Goal: Connect with others: Connect with other users

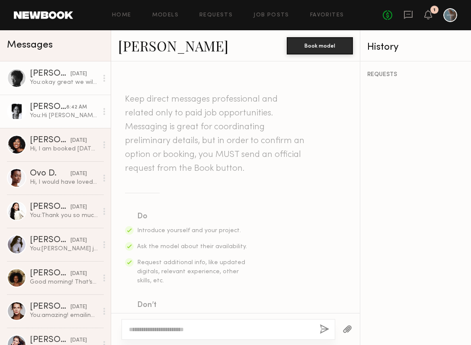
scroll to position [534, 0]
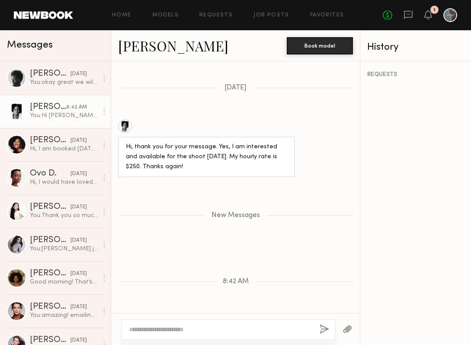
click at [145, 48] on link "Alice H." at bounding box center [173, 45] width 110 height 19
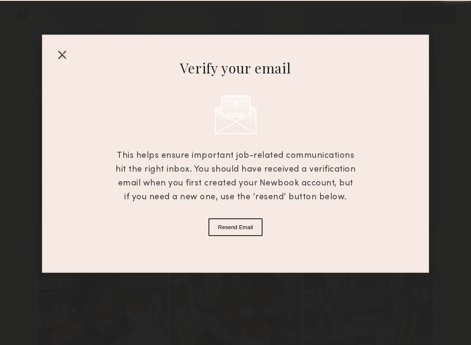
scroll to position [1008, 0]
click at [59, 56] on div at bounding box center [62, 55] width 14 height 14
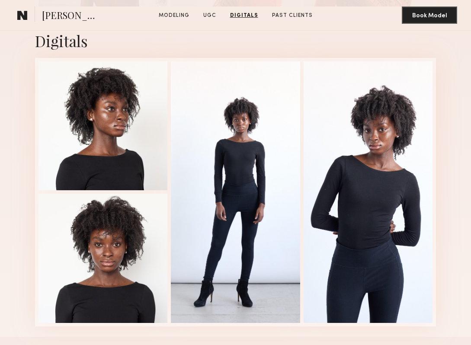
scroll to position [1699, 0]
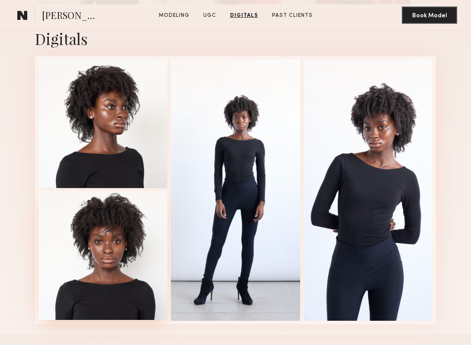
click at [101, 236] on div at bounding box center [102, 255] width 129 height 129
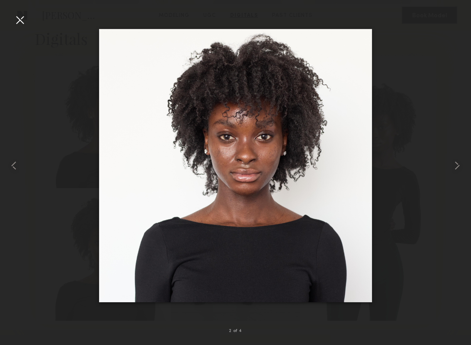
drag, startPoint x: 221, startPoint y: 111, endPoint x: 287, endPoint y: 6, distance: 124.4
